Goal: Information Seeking & Learning: Learn about a topic

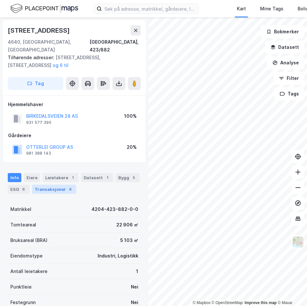
click at [57, 184] on div "Transaksjoner 6" at bounding box center [54, 188] width 44 height 9
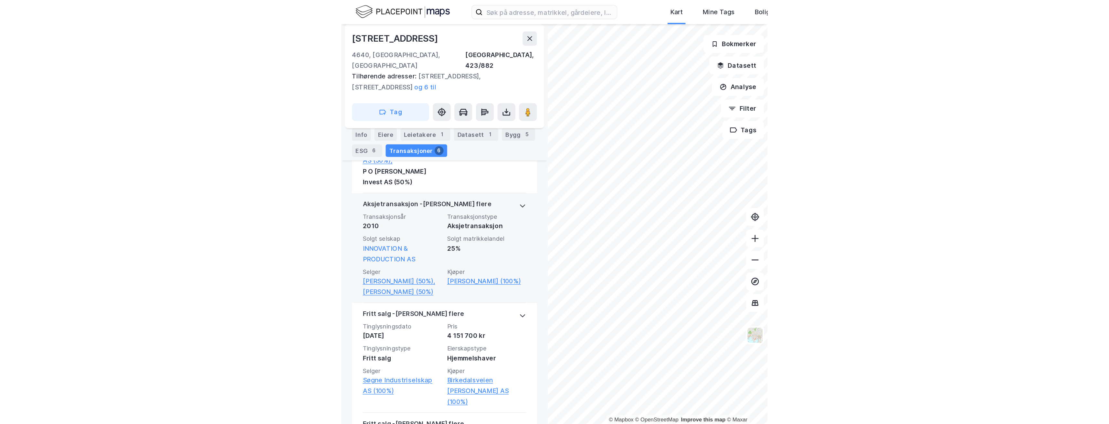
scroll to position [461, 0]
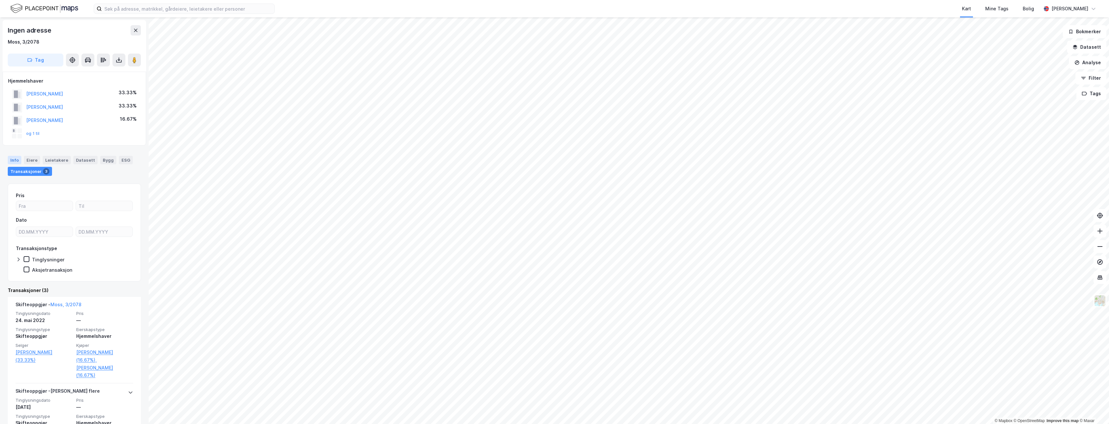
click at [16, 163] on div "Info" at bounding box center [15, 160] width 14 height 8
